Goal: Task Accomplishment & Management: Manage account settings

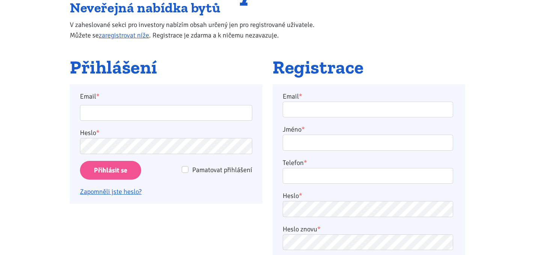
scroll to position [90, 0]
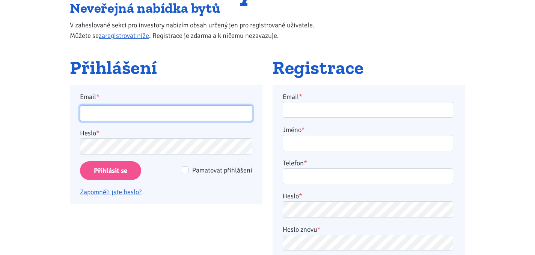
click at [159, 108] on input "Email *" at bounding box center [166, 113] width 172 height 16
type input "4element@seznam.cz"
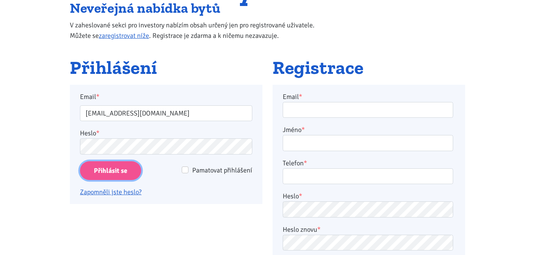
click at [129, 170] on input "Přihlásit se" at bounding box center [110, 170] width 61 height 19
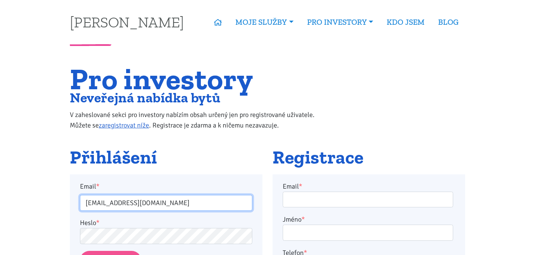
drag, startPoint x: 114, startPoint y: 205, endPoint x: 81, endPoint y: 191, distance: 35.2
click at [85, 194] on div "Email * 4element@seznam.cz" at bounding box center [166, 196] width 182 height 30
type input "baru.hurkova@seznam.cz"
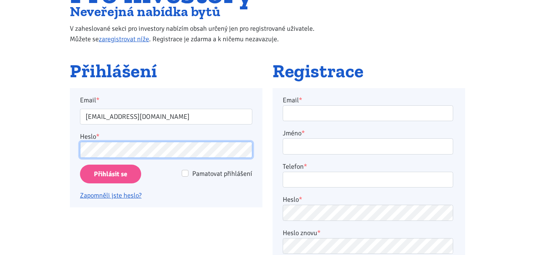
scroll to position [160, 0]
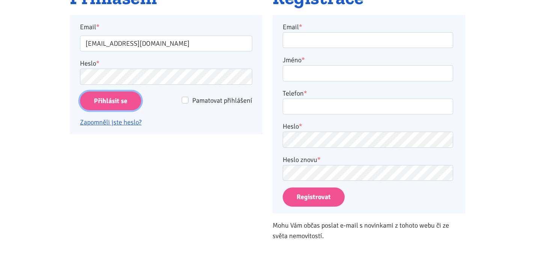
click at [124, 95] on input "Přihlásit se" at bounding box center [110, 101] width 61 height 19
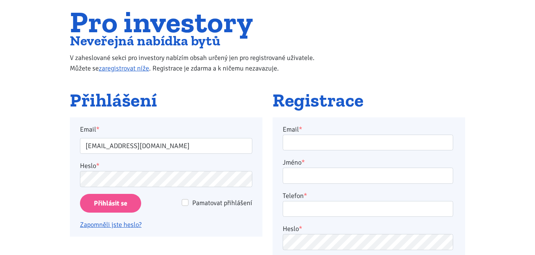
scroll to position [65, 0]
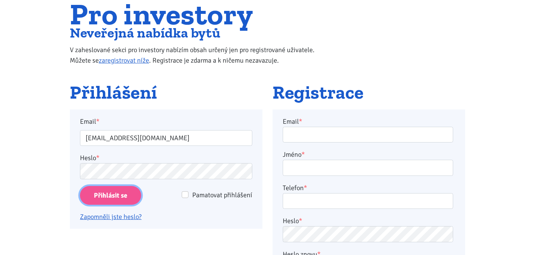
click at [96, 190] on input "Přihlásit se" at bounding box center [110, 195] width 61 height 19
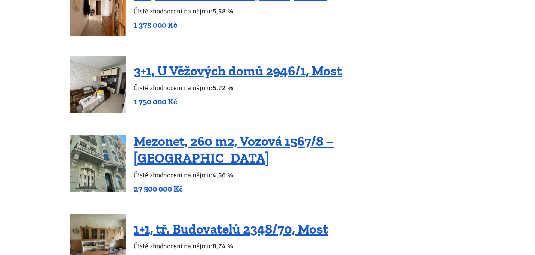
scroll to position [1242, 0]
